Goal: Task Accomplishment & Management: Use online tool/utility

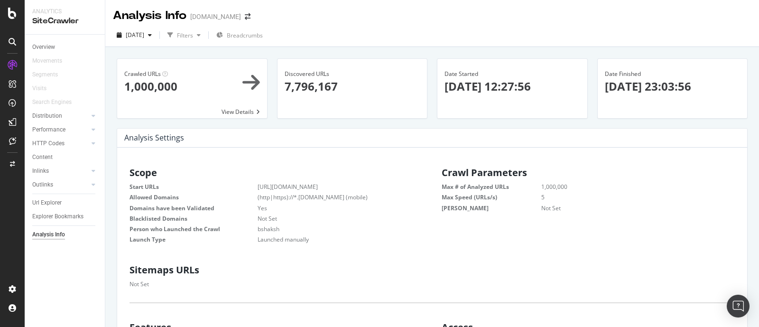
scroll to position [142, 284]
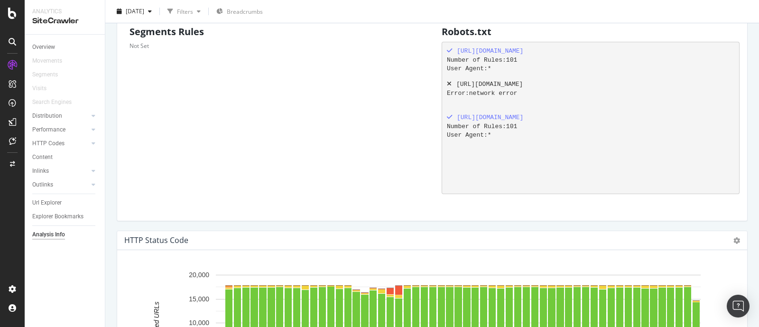
scroll to position [711, 0]
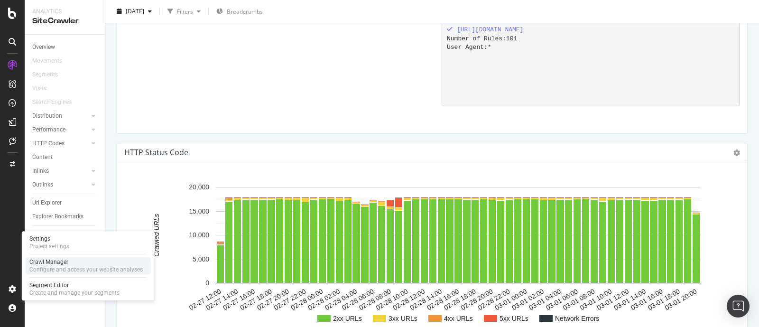
drag, startPoint x: 58, startPoint y: 265, endPoint x: 82, endPoint y: 265, distance: 23.7
click at [58, 265] on div "Crawl Manager" at bounding box center [85, 262] width 113 height 8
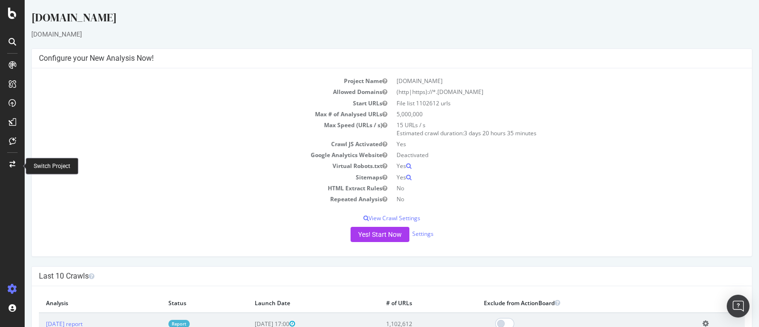
click at [16, 162] on div at bounding box center [12, 164] width 23 height 15
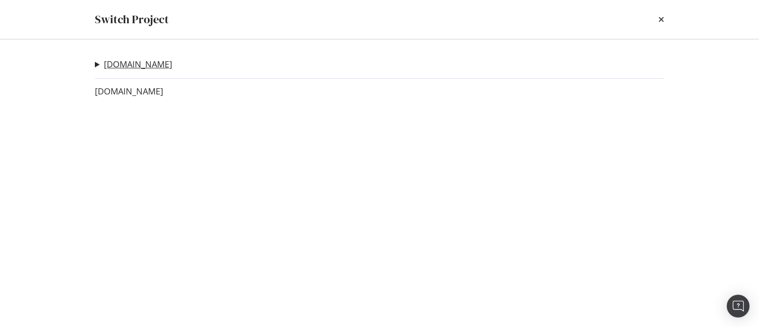
click at [146, 60] on link "[DOMAIN_NAME]" at bounding box center [138, 64] width 68 height 10
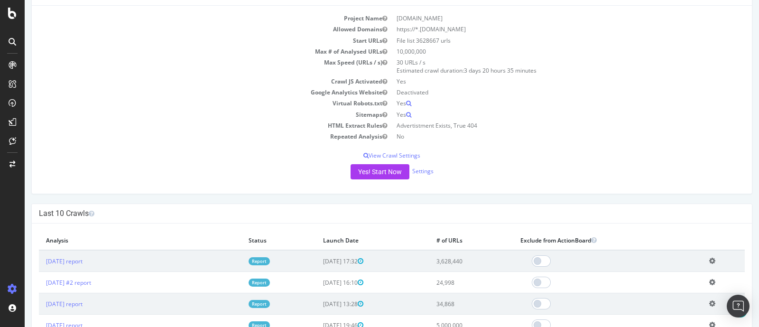
scroll to position [118, 0]
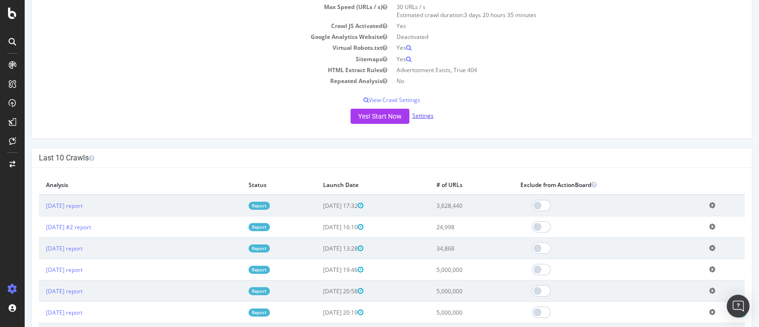
click at [414, 114] on link "Settings" at bounding box center [422, 115] width 21 height 8
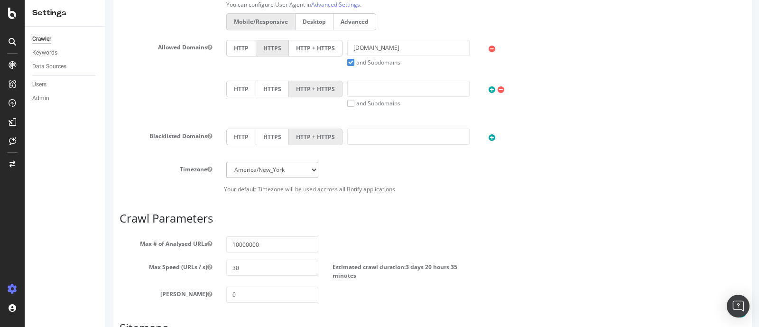
scroll to position [437, 0]
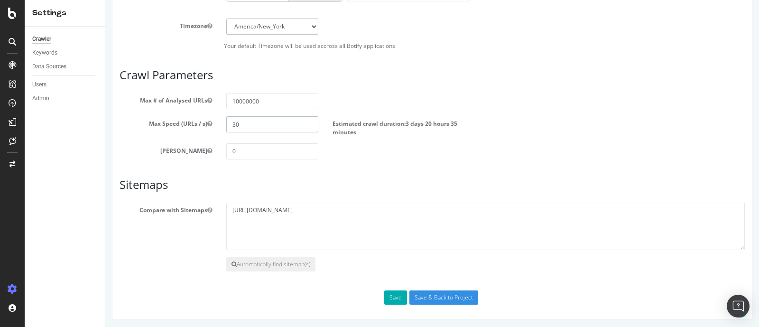
drag, startPoint x: 277, startPoint y: 125, endPoint x: 192, endPoint y: 126, distance: 85.4
click at [202, 126] on div "Max Speed (URLs / s) 30 Estimated crawl duration: 3 days 20 hours 35 minutes" at bounding box center [431, 125] width 639 height 19
type input "35"
click at [508, 125] on div "Max Speed (URLs / s) 35 Estimated crawl duration: 3 days 7 hours 21 minutes" at bounding box center [431, 125] width 639 height 19
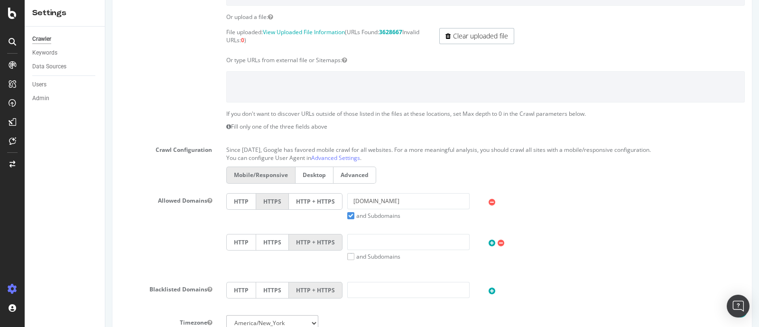
scroll to position [82, 0]
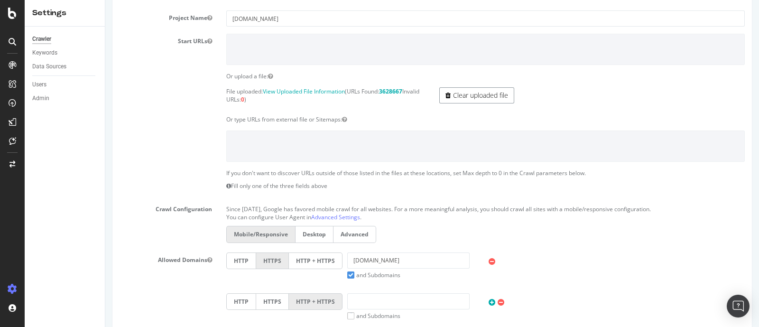
click at [469, 94] on link "Clear uploaded file" at bounding box center [476, 95] width 75 height 16
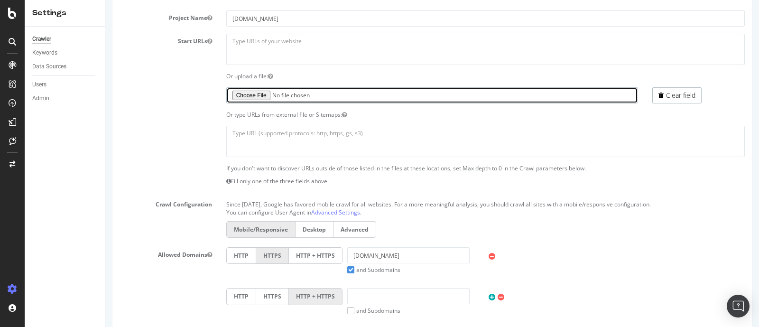
click at [232, 91] on input "file" at bounding box center [432, 95] width 412 height 16
type input "C:\fakepath\yp_urls_part3.txt"
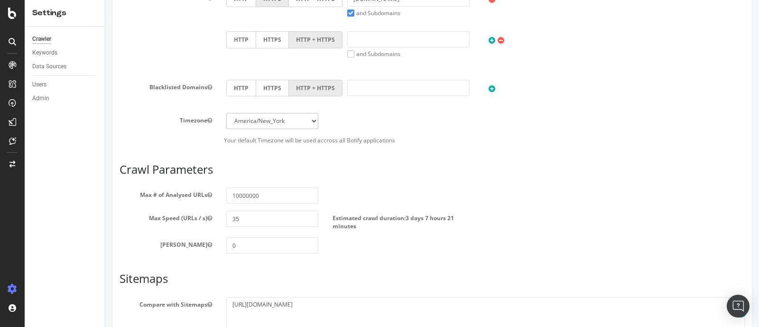
scroll to position [432, 0]
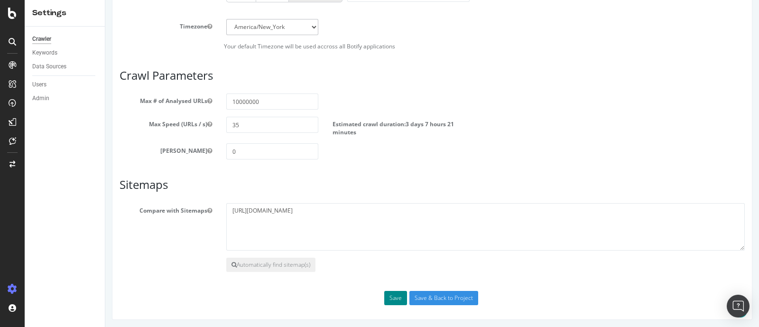
click at [393, 299] on button "Save" at bounding box center [395, 298] width 23 height 14
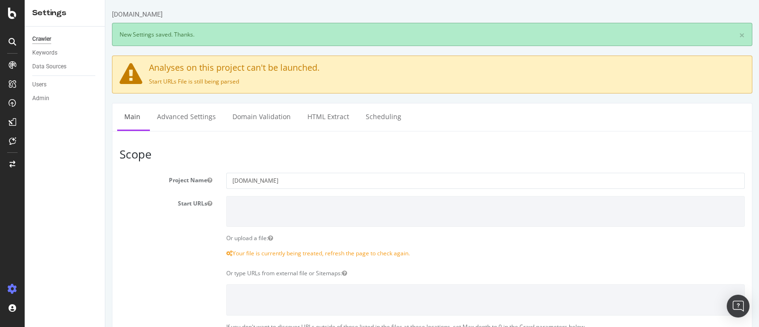
scroll to position [0, 0]
click at [621, 120] on ul "Main Advanced Settings Domain Validation HTML Extract Scheduling" at bounding box center [432, 117] width 640 height 28
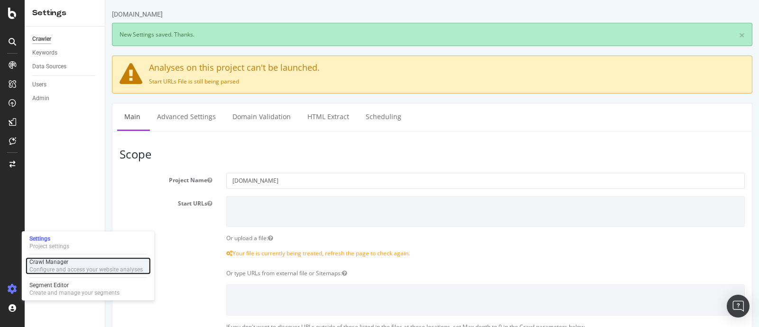
drag, startPoint x: 58, startPoint y: 268, endPoint x: 69, endPoint y: 267, distance: 10.5
click at [58, 268] on div "Configure and access your website analyses" at bounding box center [85, 270] width 113 height 8
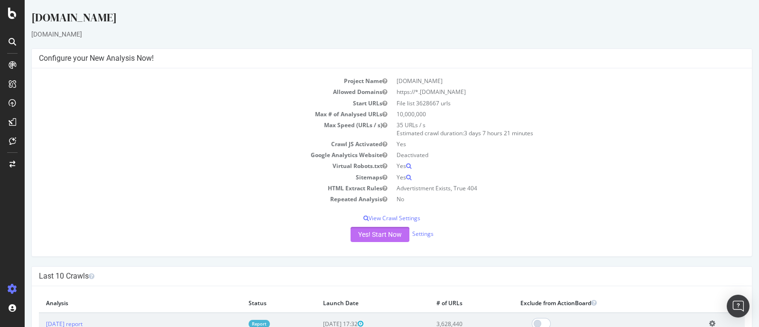
click at [360, 231] on button "Yes! Start Now" at bounding box center [380, 234] width 59 height 15
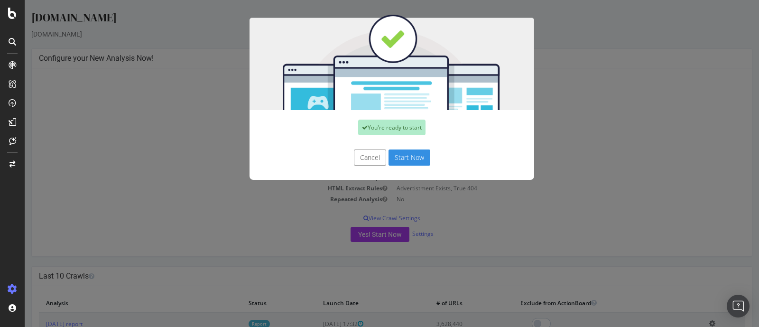
click at [404, 157] on button "Start Now" at bounding box center [409, 157] width 42 height 16
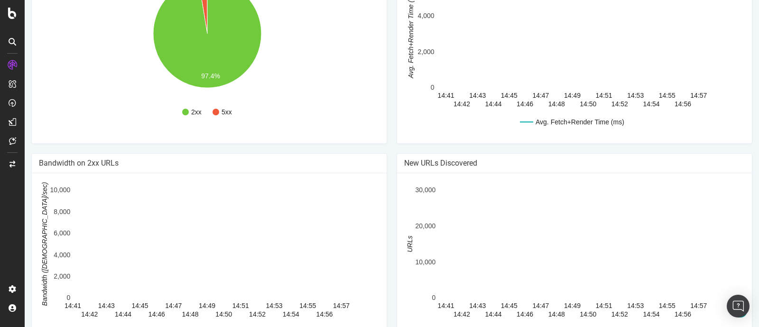
scroll to position [563, 0]
